Goal: Entertainment & Leisure: Browse casually

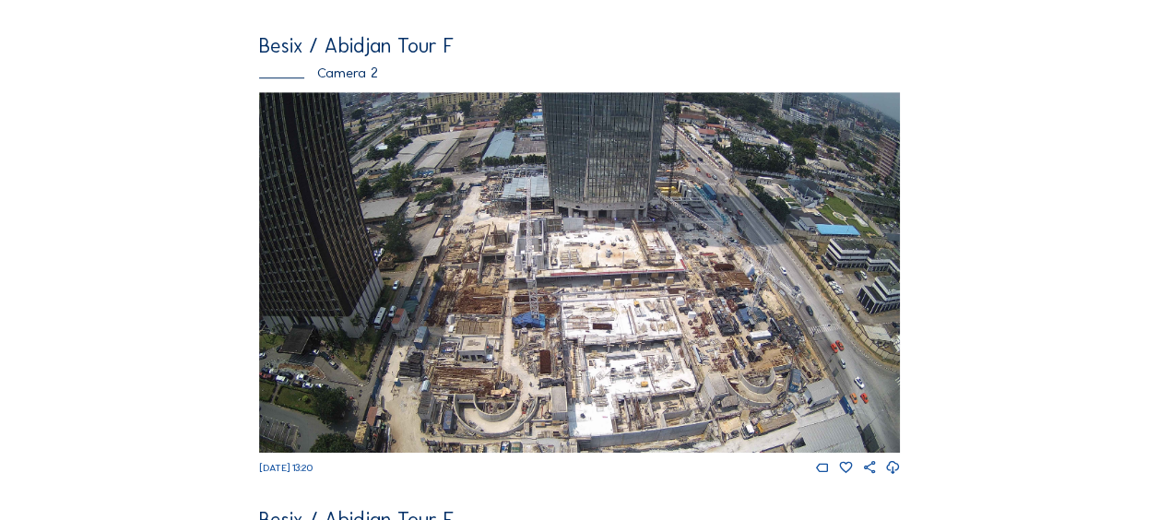
scroll to position [553, 0]
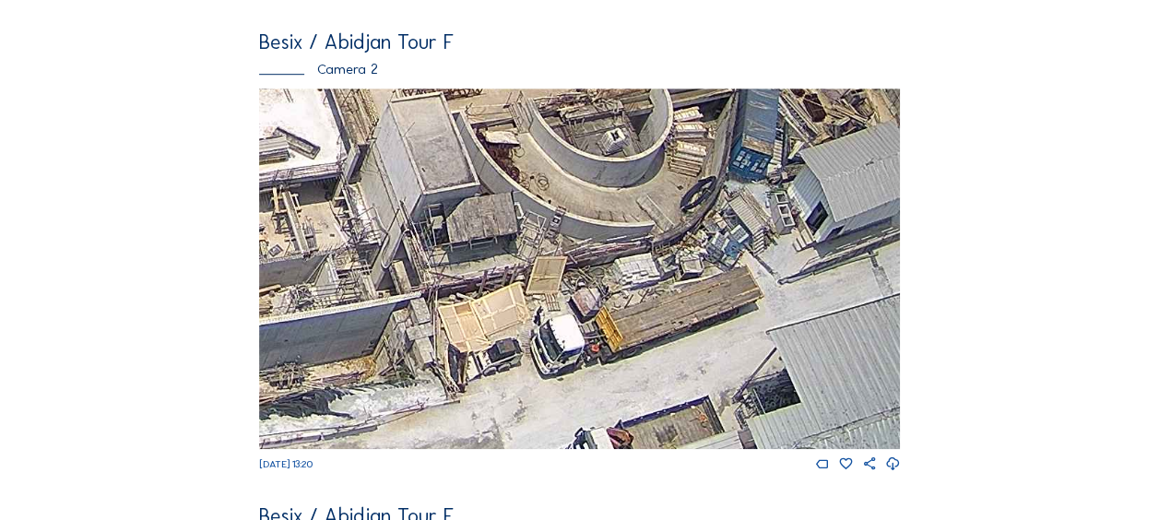
drag, startPoint x: 636, startPoint y: 354, endPoint x: 486, endPoint y: 150, distance: 253.1
click at [487, 150] on img at bounding box center [579, 268] width 641 height 360
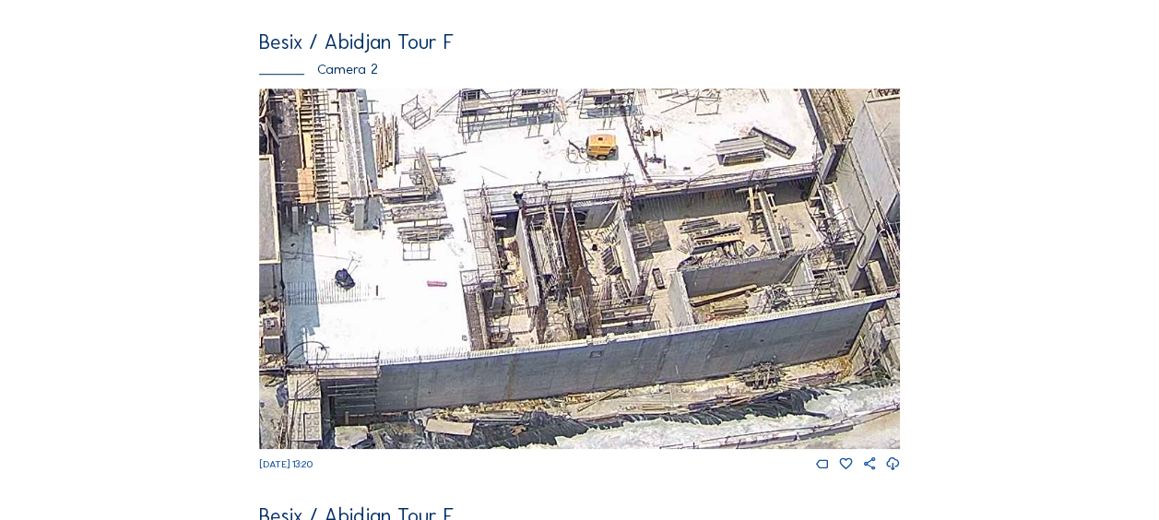
drag, startPoint x: 542, startPoint y: 379, endPoint x: 905, endPoint y: 208, distance: 401.2
click at [1019, 168] on div "Cameras Timelapses My C-Site Feed Photo Show Map Search Fullscreen Besix / [GEO…" at bounding box center [579, 472] width 1159 height 2051
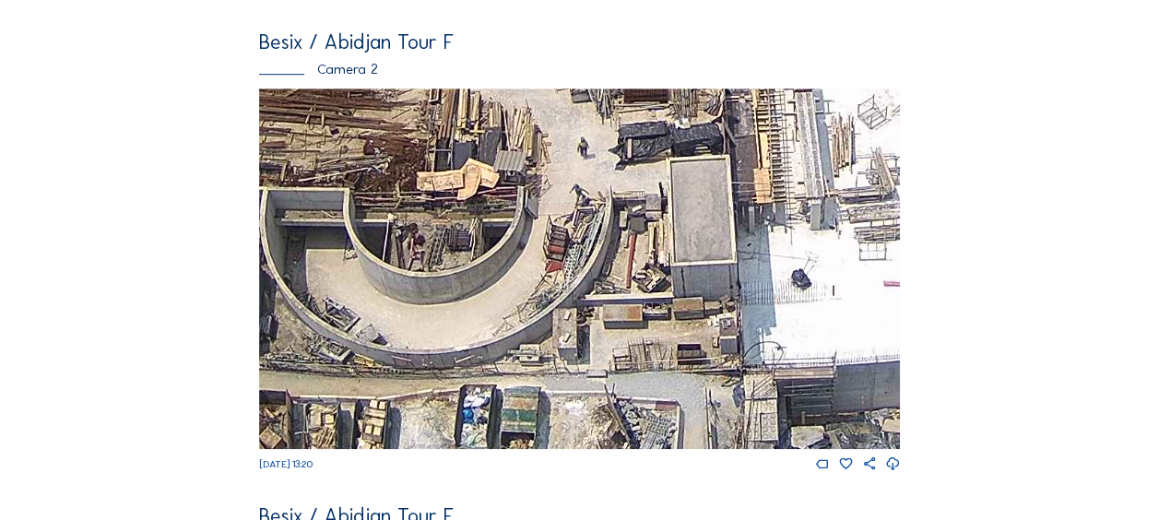
drag, startPoint x: 507, startPoint y: 293, endPoint x: 564, endPoint y: 312, distance: 60.0
click at [960, 192] on div "Feed Photo Show Map Search Fullscreen Besix / [GEOGRAPHIC_DATA] Tour F Camera 1…" at bounding box center [579, 266] width 869 height 1486
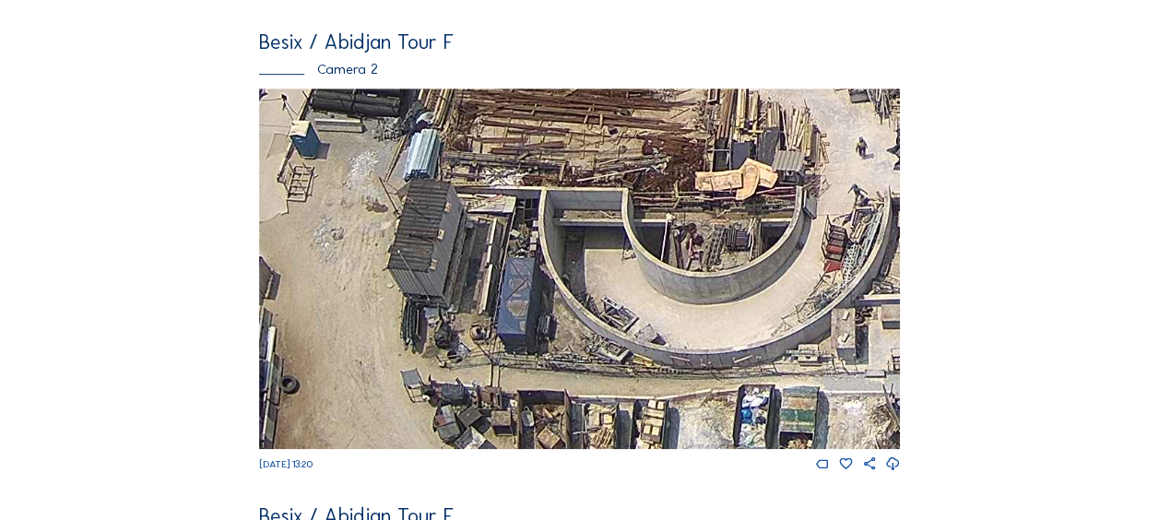
drag, startPoint x: 393, startPoint y: 330, endPoint x: 674, endPoint y: 175, distance: 321.0
click at [674, 175] on img at bounding box center [579, 268] width 641 height 360
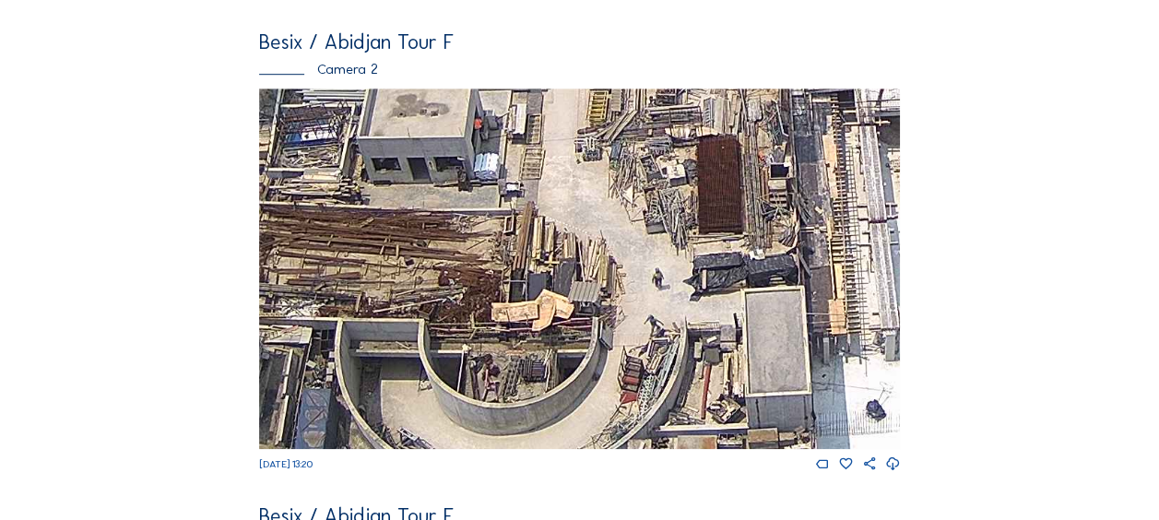
drag, startPoint x: 669, startPoint y: 173, endPoint x: 481, endPoint y: 282, distance: 217.2
click at [416, 351] on img at bounding box center [579, 268] width 641 height 360
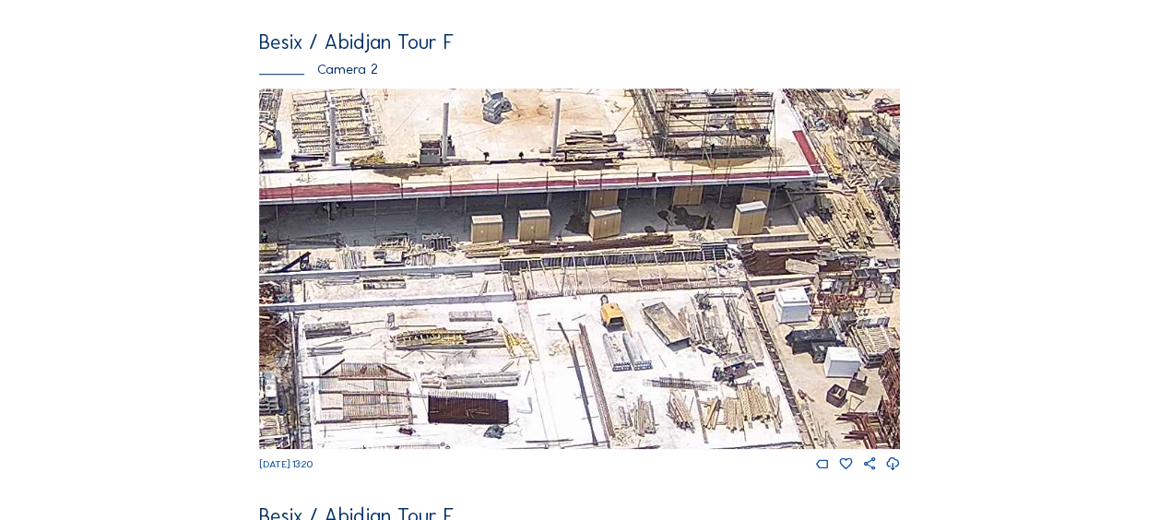
drag, startPoint x: 723, startPoint y: 134, endPoint x: 288, endPoint y: 453, distance: 540.0
click at [284, 459] on div "[DATE] 13:20" at bounding box center [579, 280] width 641 height 384
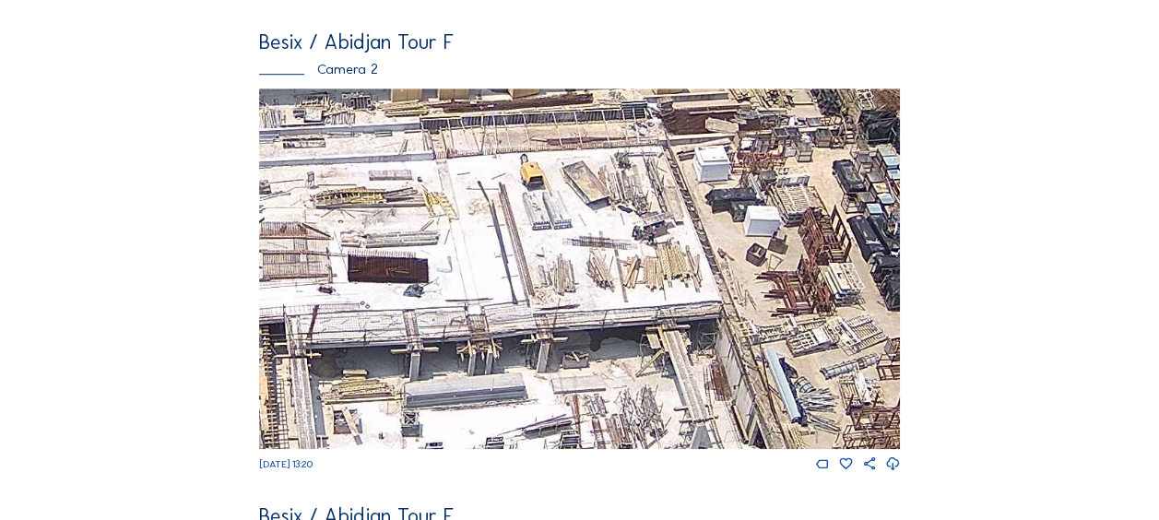
drag, startPoint x: 644, startPoint y: 391, endPoint x: 568, endPoint y: 254, distance: 156.4
click at [564, 258] on img at bounding box center [579, 268] width 641 height 360
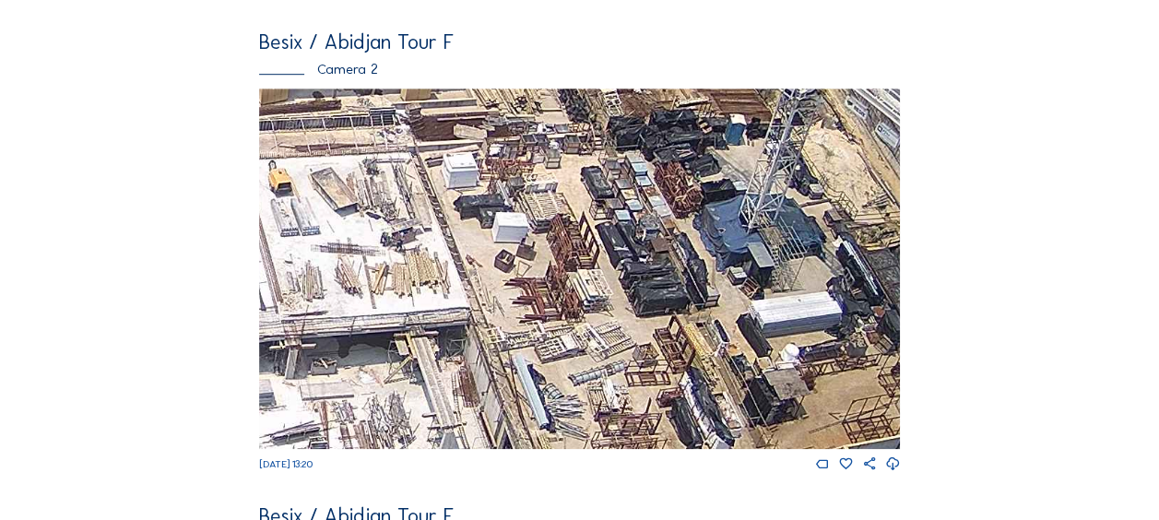
drag, startPoint x: 654, startPoint y: 234, endPoint x: 413, endPoint y: 273, distance: 244.6
click at [413, 273] on img at bounding box center [579, 268] width 641 height 360
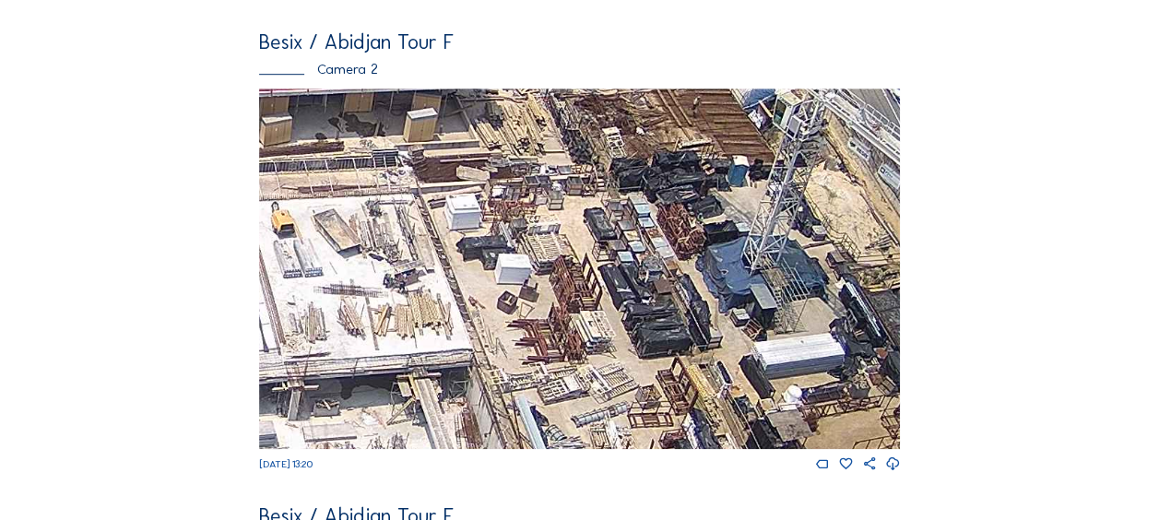
drag, startPoint x: 577, startPoint y: 109, endPoint x: 570, endPoint y: 131, distance: 23.3
click at [570, 131] on div "Besix / Abidjan Tour F Camera 2 [DATE] 13:20" at bounding box center [579, 252] width 641 height 440
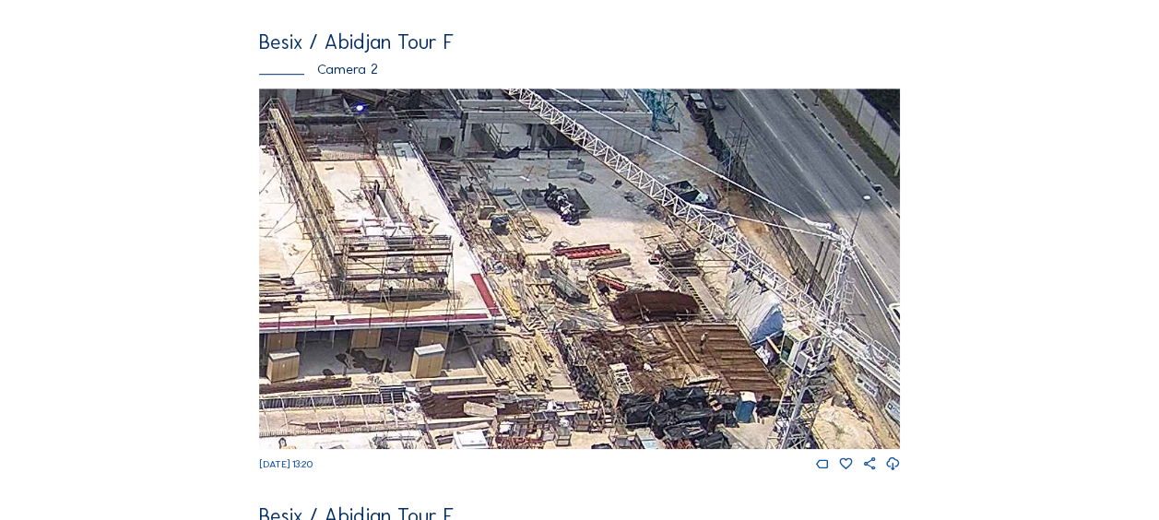
drag, startPoint x: 570, startPoint y: 131, endPoint x: 577, endPoint y: 371, distance: 239.8
click at [577, 371] on img at bounding box center [579, 268] width 641 height 360
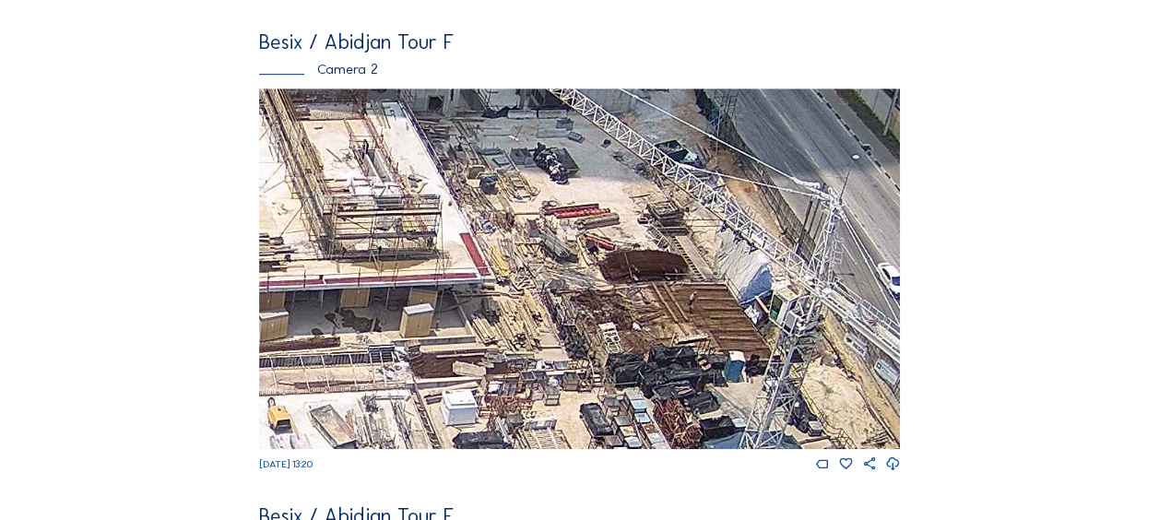
drag, startPoint x: 595, startPoint y: 265, endPoint x: 576, endPoint y: 124, distance: 143.3
click at [576, 124] on img at bounding box center [579, 268] width 641 height 360
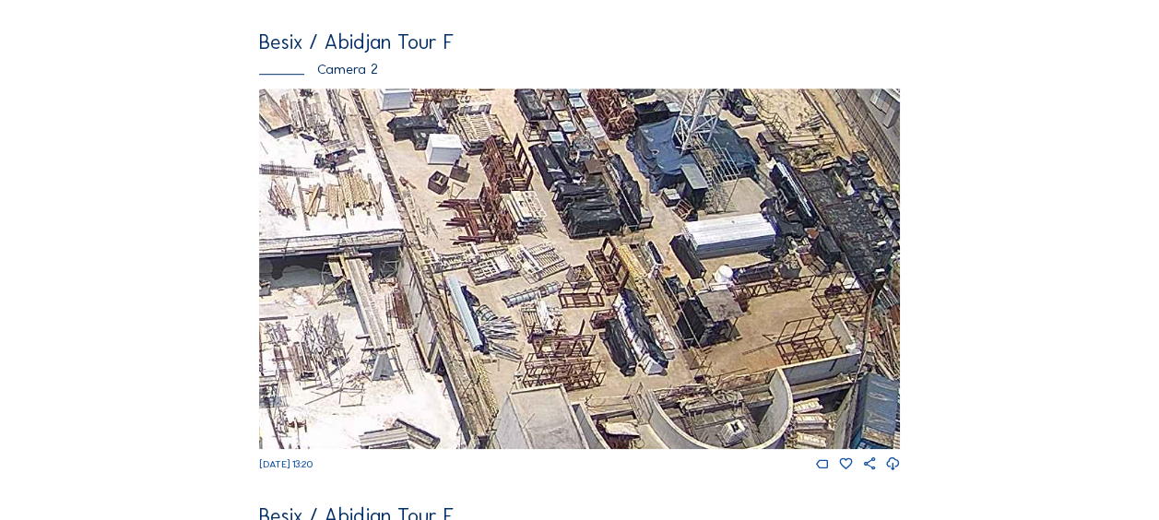
drag, startPoint x: 606, startPoint y: 201, endPoint x: 588, endPoint y: 173, distance: 32.7
click at [590, 168] on img at bounding box center [579, 268] width 641 height 360
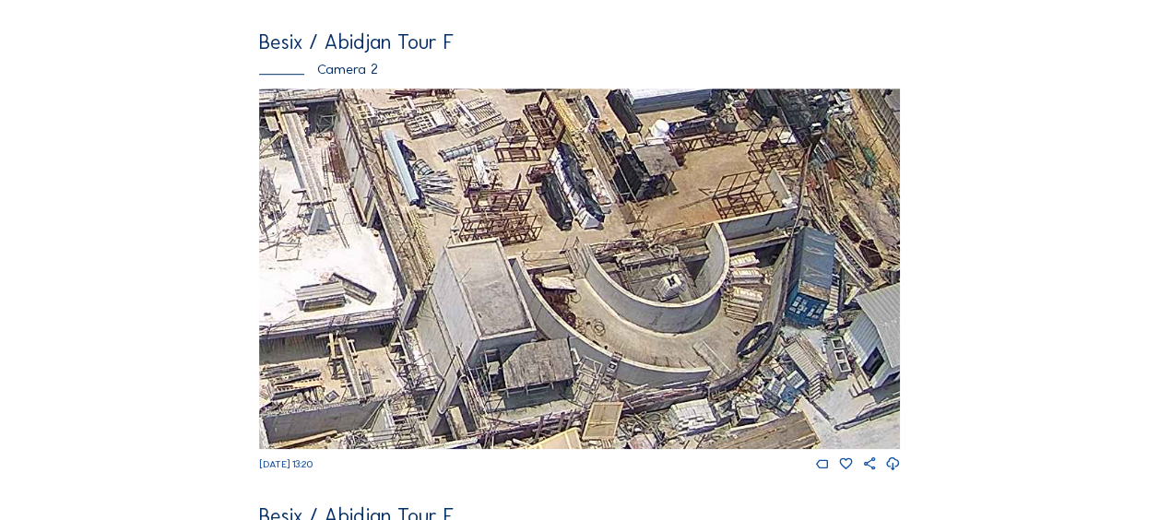
drag, startPoint x: 623, startPoint y: 321, endPoint x: 554, endPoint y: 174, distance: 162.0
click at [554, 174] on img at bounding box center [579, 268] width 641 height 360
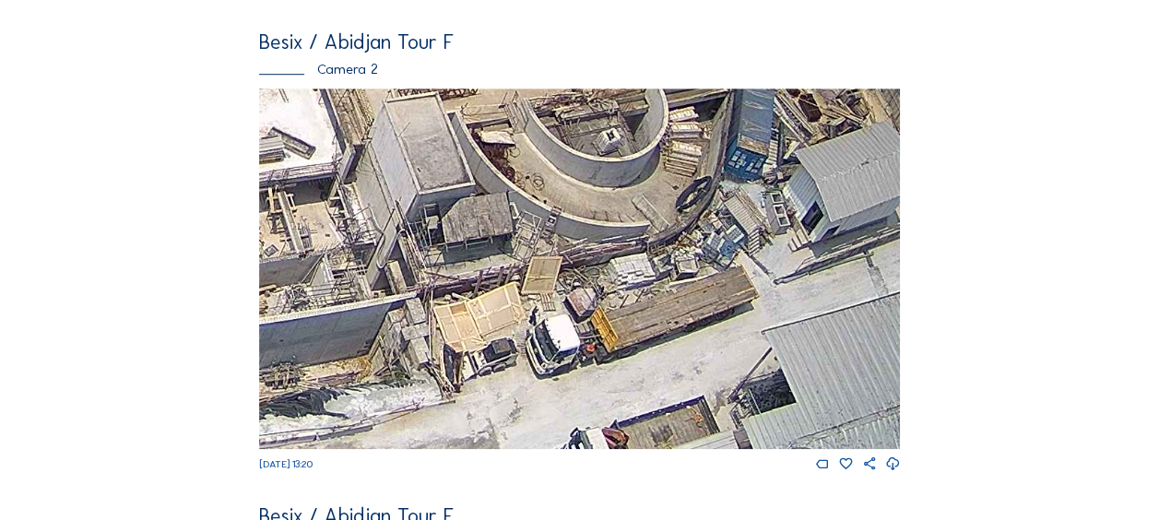
drag, startPoint x: 452, startPoint y: 350, endPoint x: 414, endPoint y: 136, distance: 217.2
click at [414, 136] on img at bounding box center [579, 268] width 641 height 360
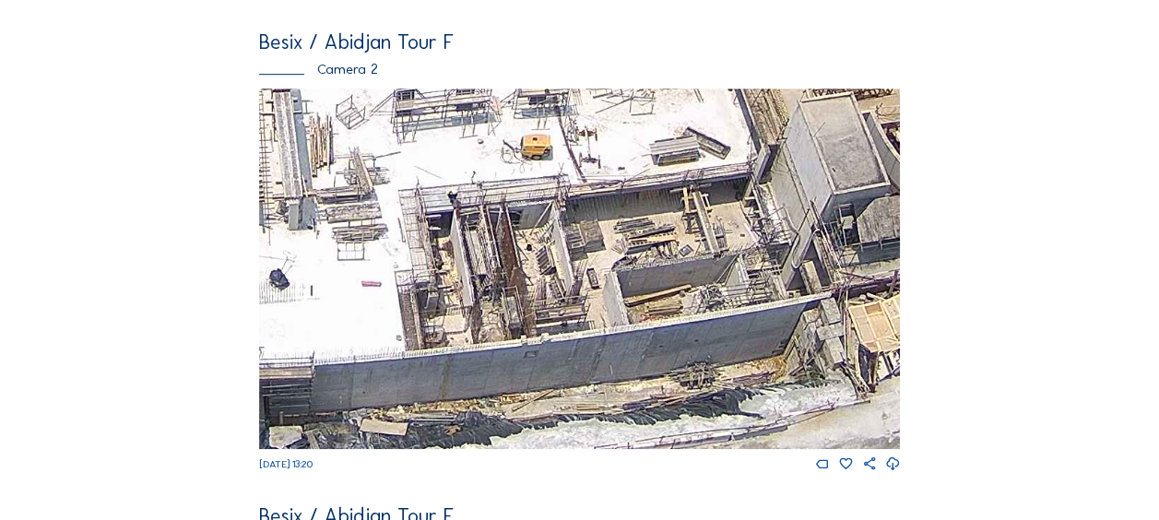
drag, startPoint x: 380, startPoint y: 349, endPoint x: 529, endPoint y: 369, distance: 150.6
click at [797, 318] on img at bounding box center [579, 268] width 641 height 360
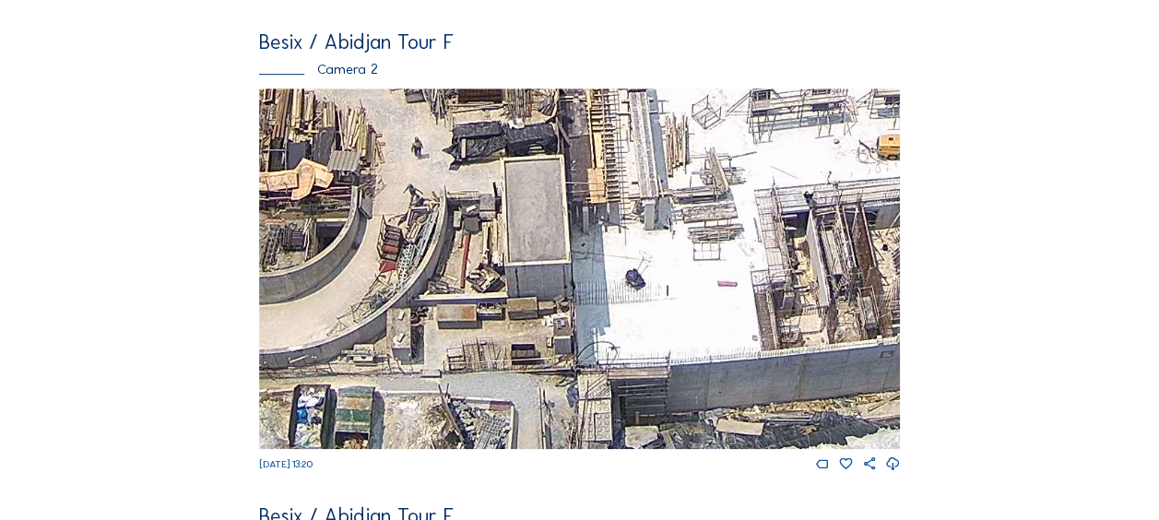
drag, startPoint x: 491, startPoint y: 374, endPoint x: 844, endPoint y: 196, distance: 395.3
click at [844, 196] on img at bounding box center [579, 268] width 641 height 360
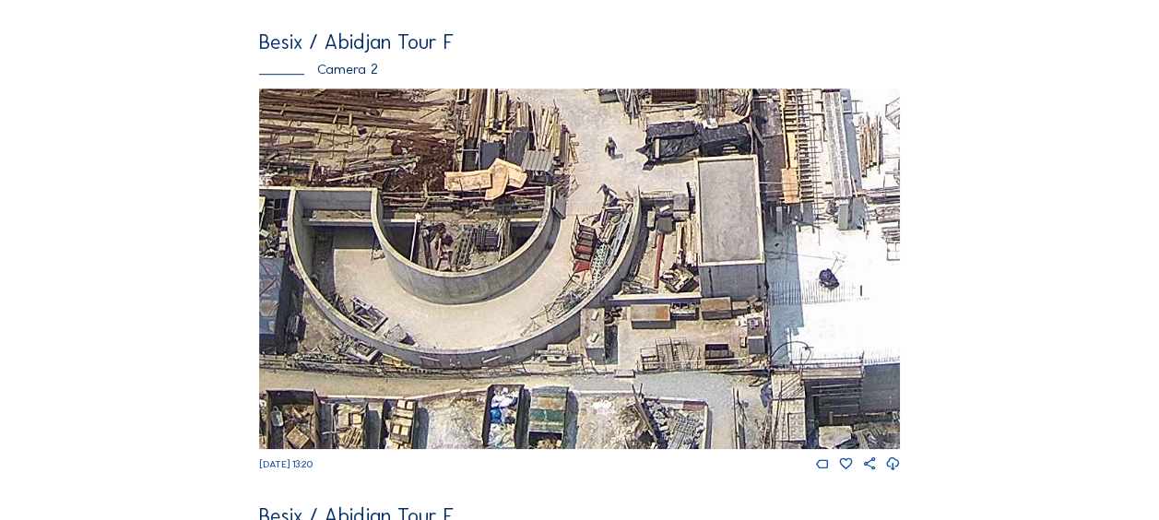
drag, startPoint x: 519, startPoint y: 310, endPoint x: 769, endPoint y: 183, distance: 279.9
click at [787, 168] on img at bounding box center [579, 268] width 641 height 360
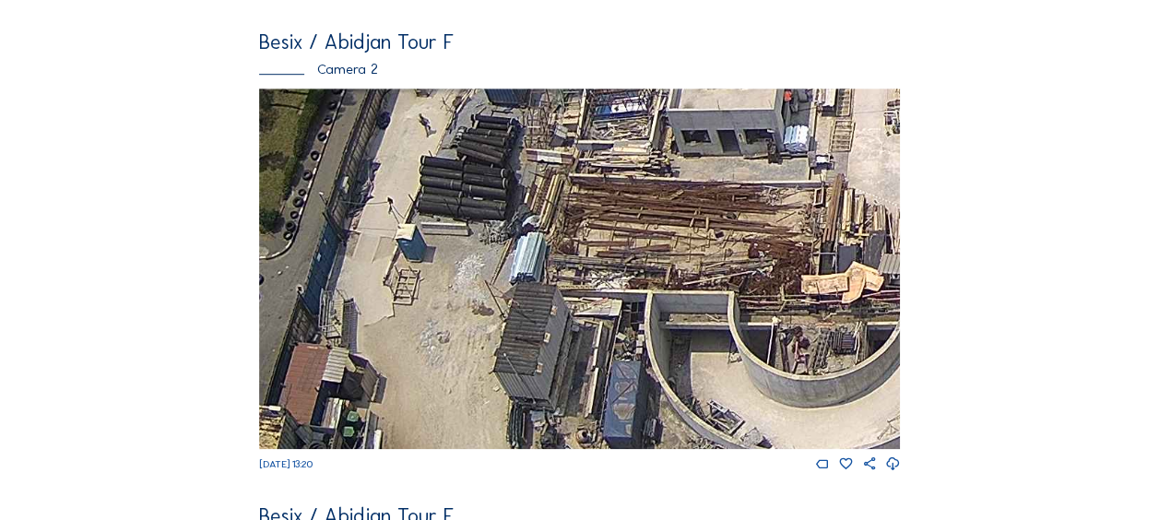
drag, startPoint x: 514, startPoint y: 288, endPoint x: 695, endPoint y: 330, distance: 185.6
click at [720, 372] on img at bounding box center [579, 268] width 641 height 360
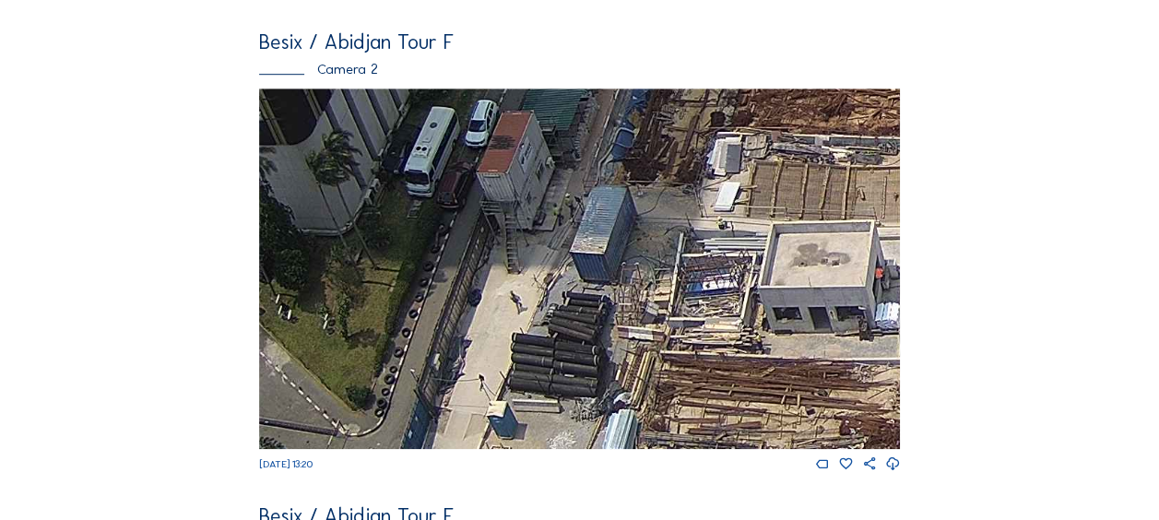
drag, startPoint x: 479, startPoint y: 205, endPoint x: 589, endPoint y: 480, distance: 296.6
click at [588, 473] on div "[DATE] 13:20" at bounding box center [579, 280] width 641 height 384
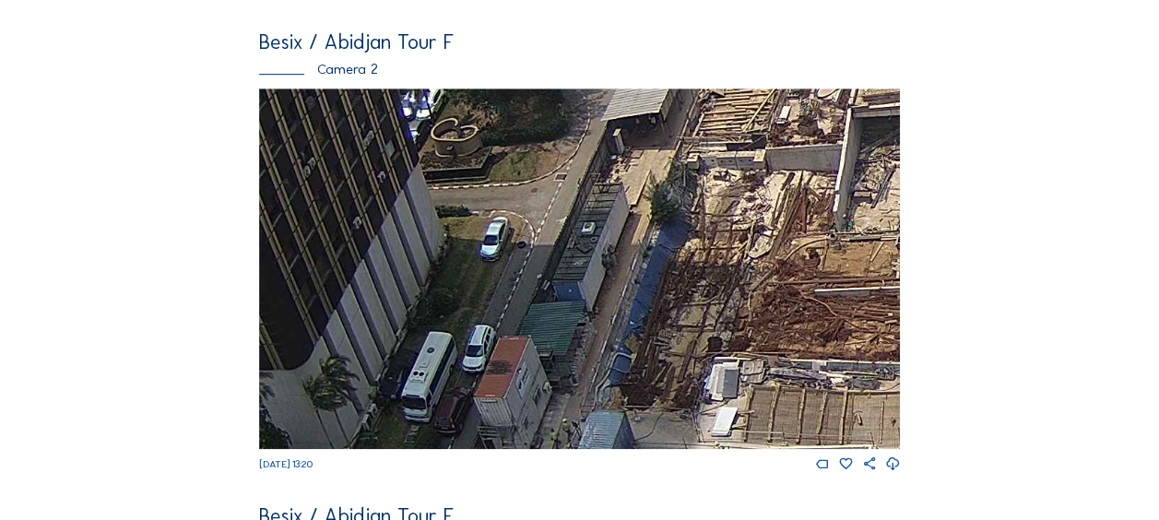
drag, startPoint x: 575, startPoint y: 218, endPoint x: 554, endPoint y: 342, distance: 125.3
click at [554, 342] on img at bounding box center [579, 268] width 641 height 360
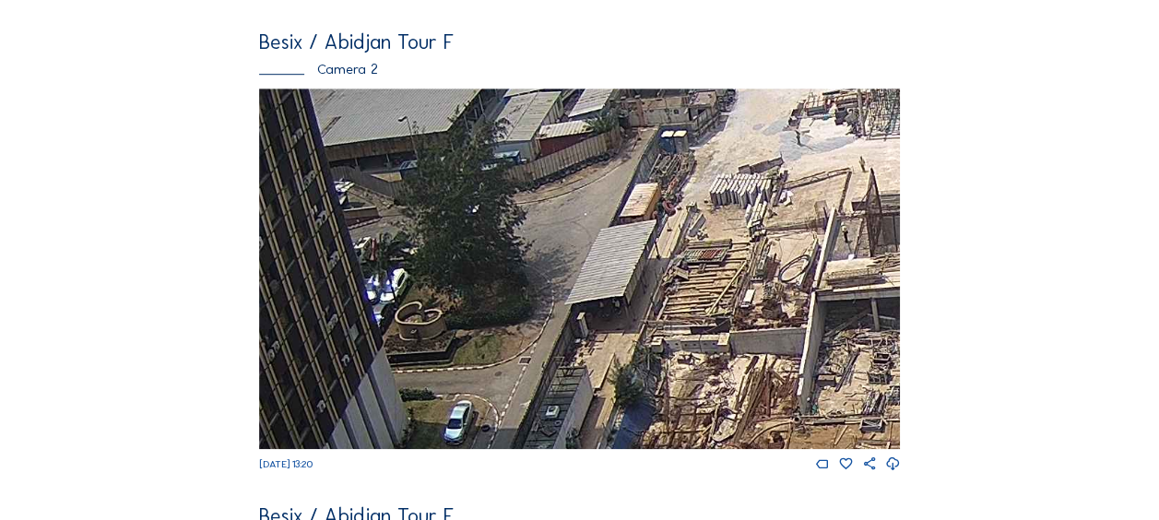
drag, startPoint x: 604, startPoint y: 202, endPoint x: 568, endPoint y: 385, distance: 186.9
click at [568, 385] on img at bounding box center [579, 268] width 641 height 360
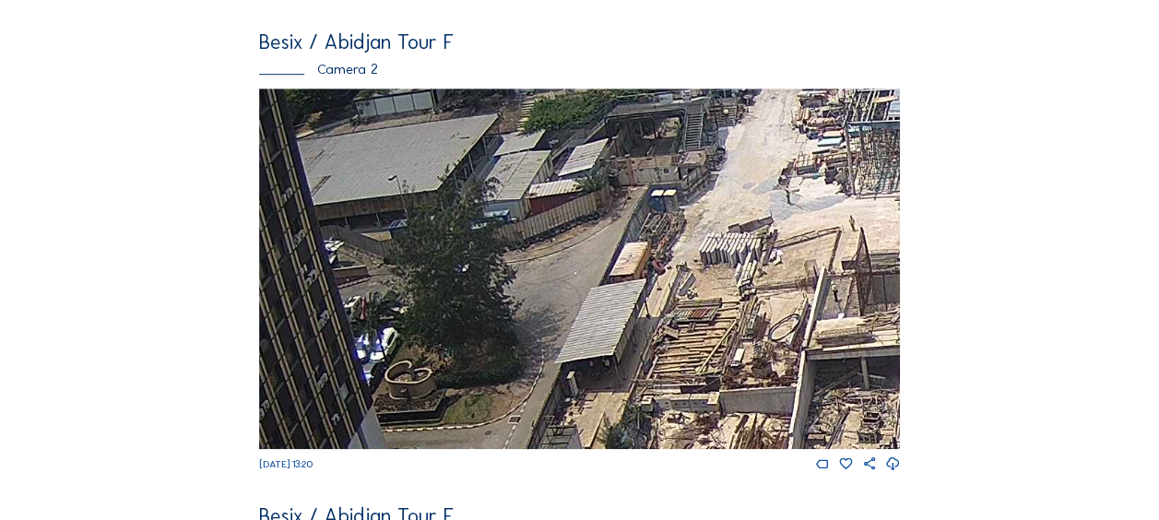
drag, startPoint x: 701, startPoint y: 238, endPoint x: 638, endPoint y: 296, distance: 85.4
click at [638, 295] on img at bounding box center [579, 268] width 641 height 360
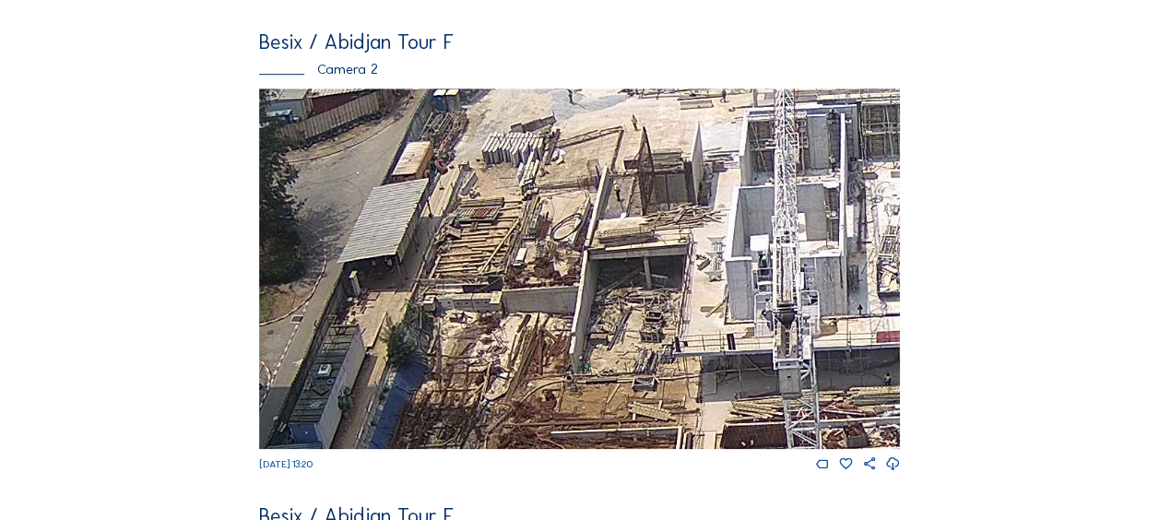
drag, startPoint x: 713, startPoint y: 314, endPoint x: 572, endPoint y: 175, distance: 198.1
click at [572, 175] on img at bounding box center [579, 268] width 641 height 360
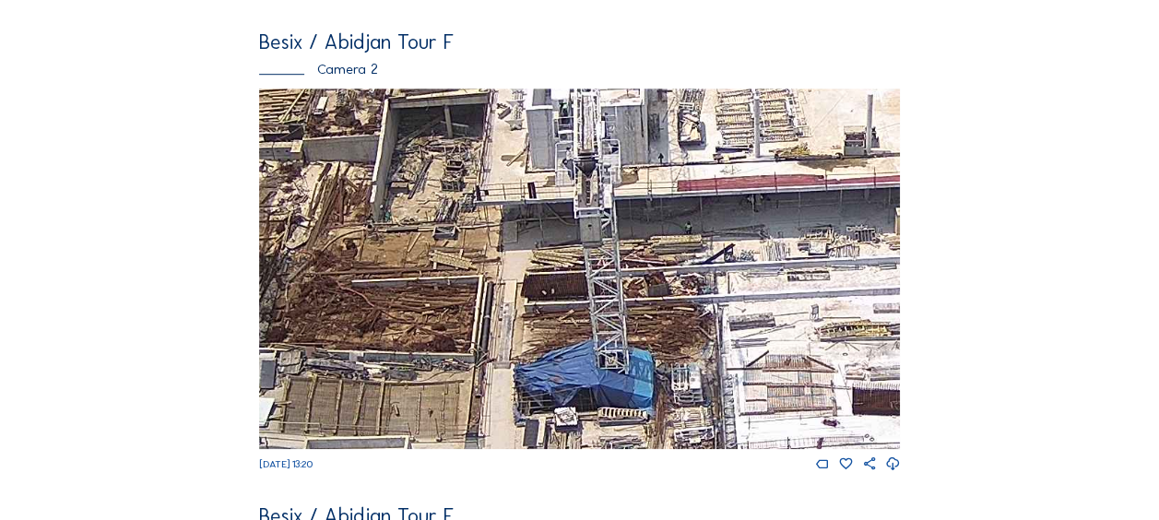
drag, startPoint x: 688, startPoint y: 278, endPoint x: 515, endPoint y: 194, distance: 191.7
click at [442, 96] on img at bounding box center [579, 268] width 641 height 360
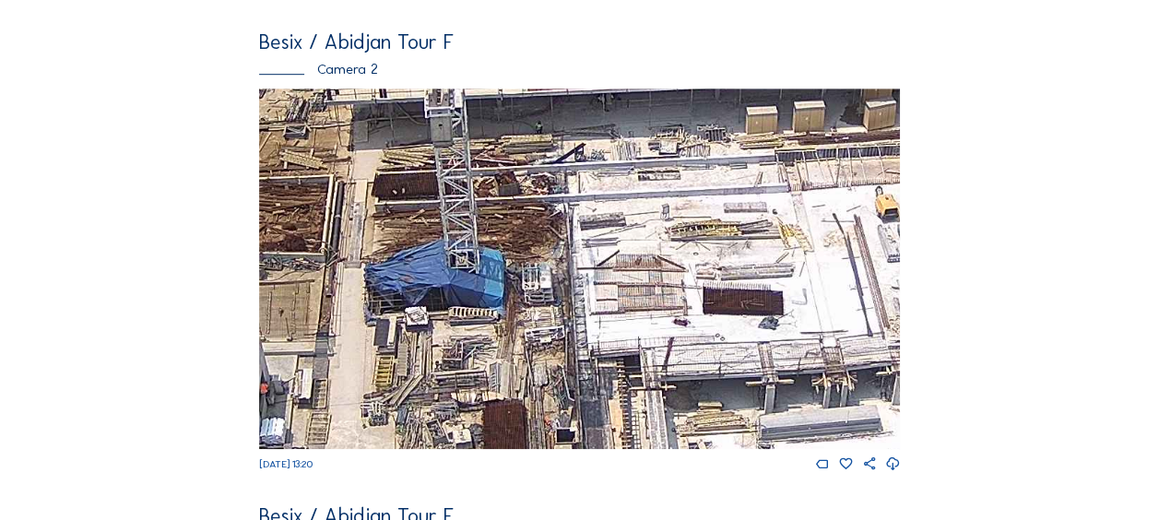
drag, startPoint x: 505, startPoint y: 202, endPoint x: 474, endPoint y: 240, distance: 49.1
click at [382, 137] on img at bounding box center [579, 268] width 641 height 360
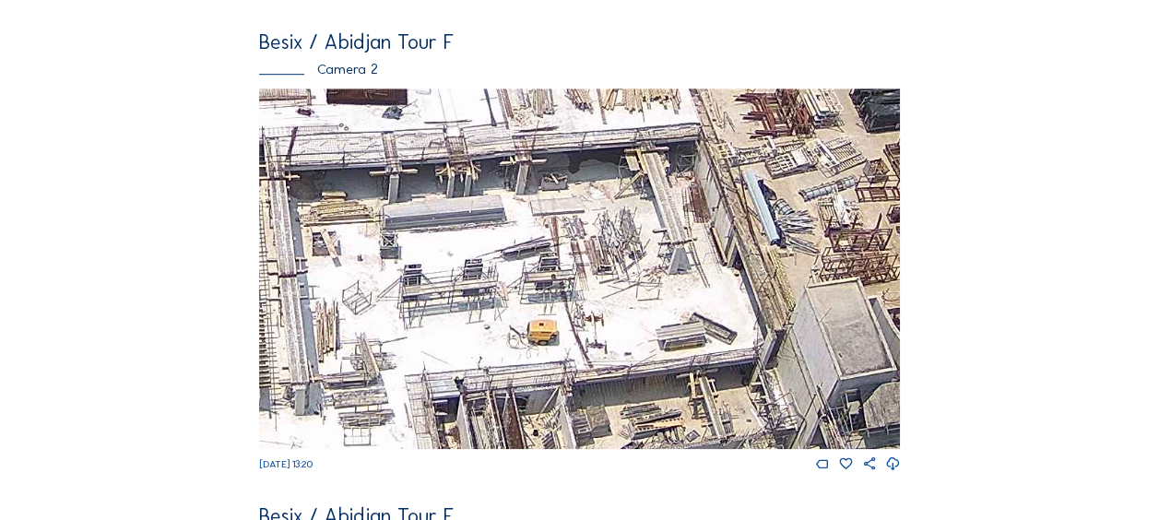
drag, startPoint x: 701, startPoint y: 356, endPoint x: 450, endPoint y: 208, distance: 291.7
click at [451, 208] on img at bounding box center [579, 268] width 641 height 360
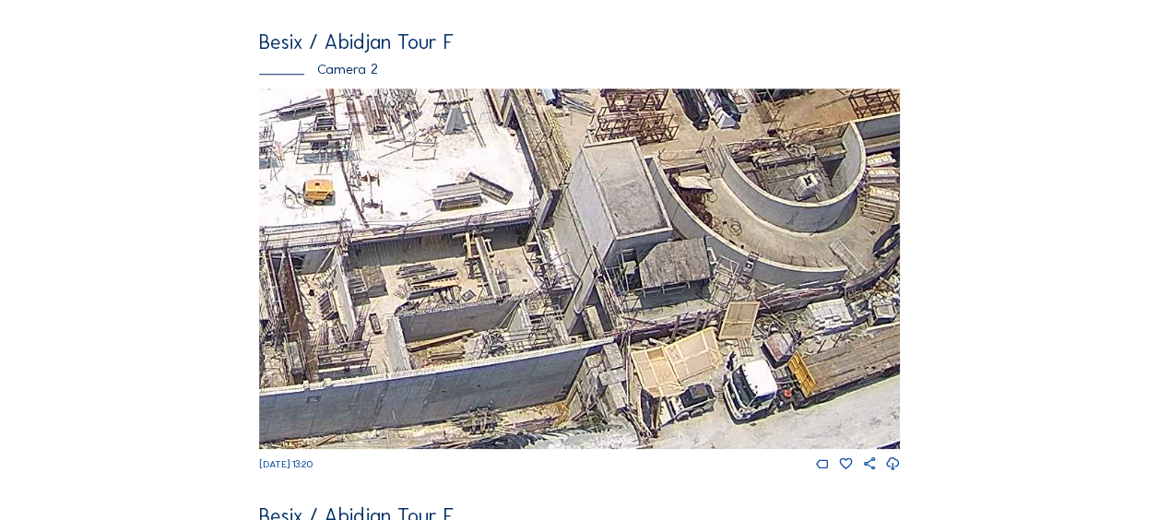
drag, startPoint x: 732, startPoint y: 310, endPoint x: 453, endPoint y: 163, distance: 315.4
click at [453, 163] on img at bounding box center [579, 268] width 641 height 360
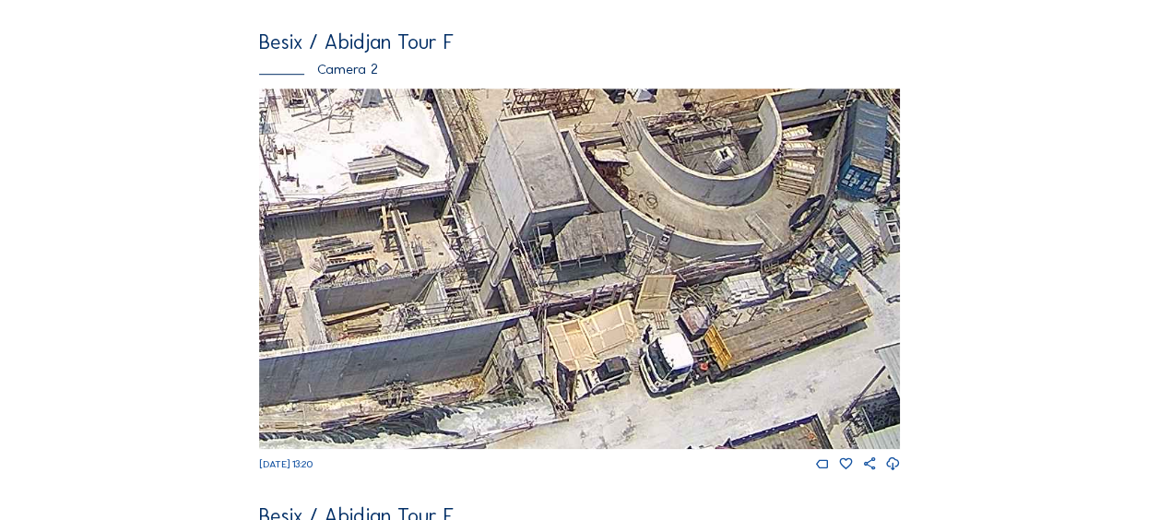
drag, startPoint x: 650, startPoint y: 236, endPoint x: 559, endPoint y: 179, distance: 106.9
click at [559, 179] on img at bounding box center [579, 268] width 641 height 360
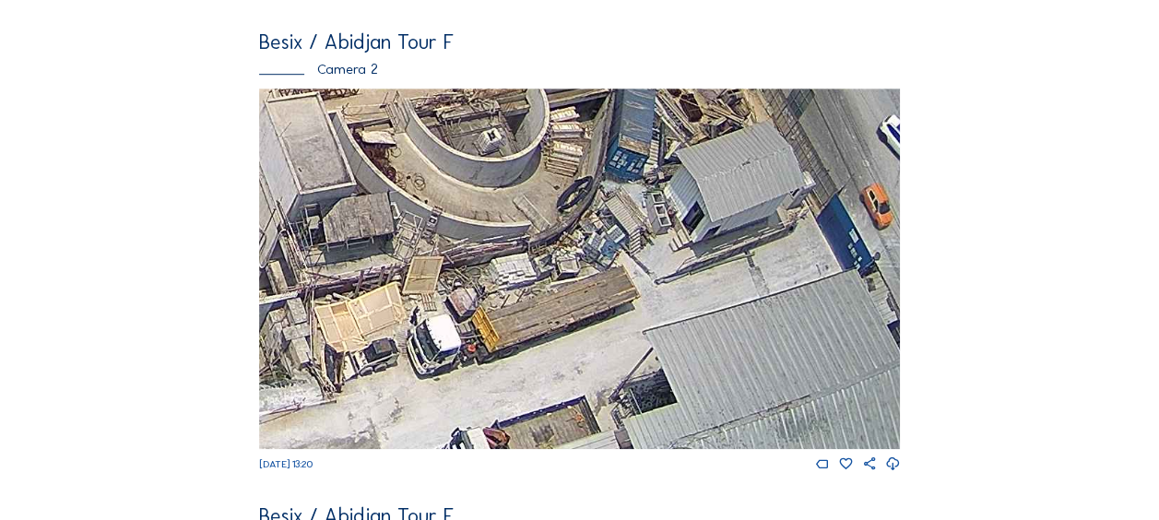
drag, startPoint x: 659, startPoint y: 264, endPoint x: 551, endPoint y: 225, distance: 114.6
click at [551, 225] on img at bounding box center [579, 268] width 641 height 360
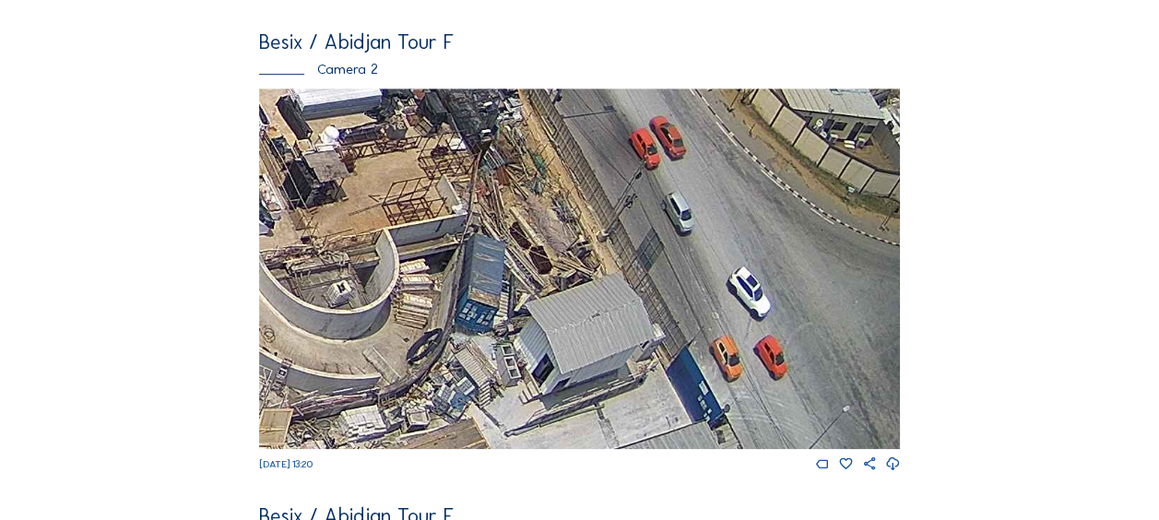
drag, startPoint x: 673, startPoint y: 223, endPoint x: 540, endPoint y: 387, distance: 211.0
click at [544, 395] on img at bounding box center [579, 268] width 641 height 360
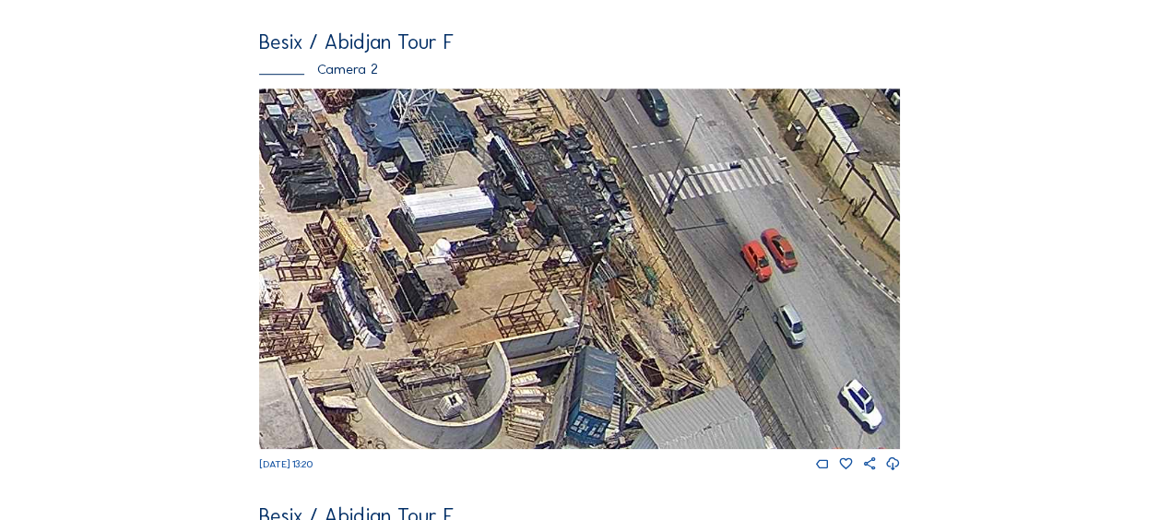
drag, startPoint x: 443, startPoint y: 207, endPoint x: 551, endPoint y: 298, distance: 140.7
click at [551, 298] on img at bounding box center [579, 268] width 641 height 360
